Goal: Check status: Check status

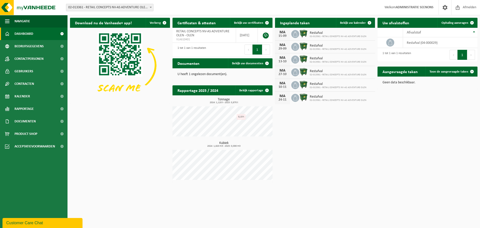
click at [129, 8] on span "02-013361 - RETAIL CONCEPTS NV-AS ADVENTURE OLEN - OLEN" at bounding box center [109, 7] width 87 height 7
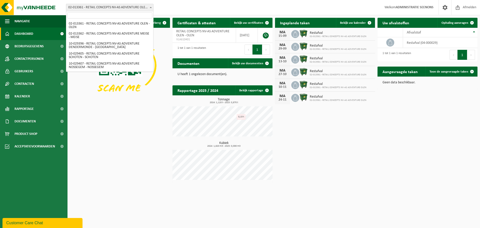
scroll to position [466, 0]
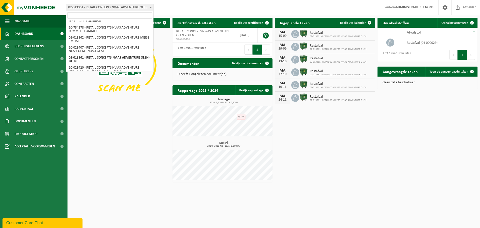
click at [122, 12] on span at bounding box center [109, 15] width 87 height 8
click at [122, 15] on input "search" at bounding box center [109, 15] width 85 height 6
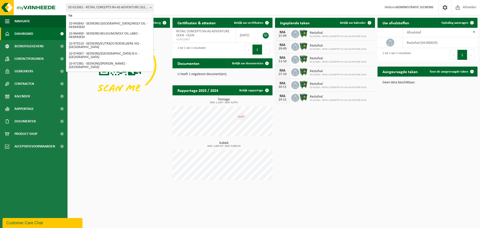
scroll to position [0, 0]
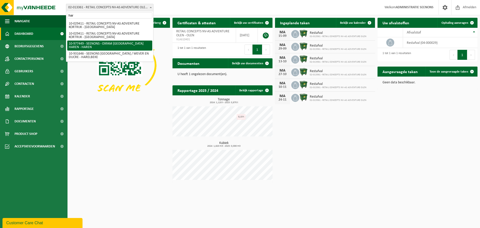
type input "har"
select select "159475"
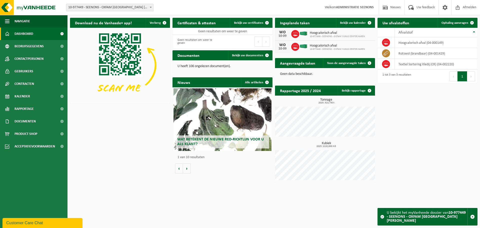
click at [354, 23] on span "Bekijk uw kalender" at bounding box center [353, 22] width 26 height 3
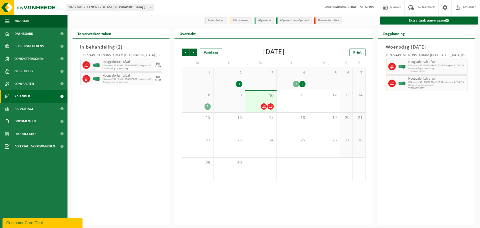
click at [188, 100] on div "8 2" at bounding box center [197, 101] width 31 height 22
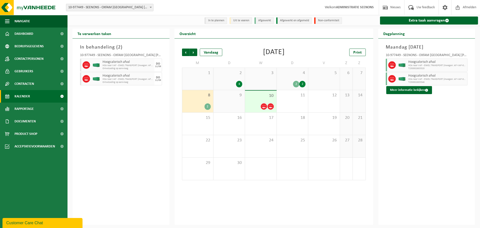
click at [254, 104] on div at bounding box center [261, 106] width 26 height 7
